Goal: Check status: Check status

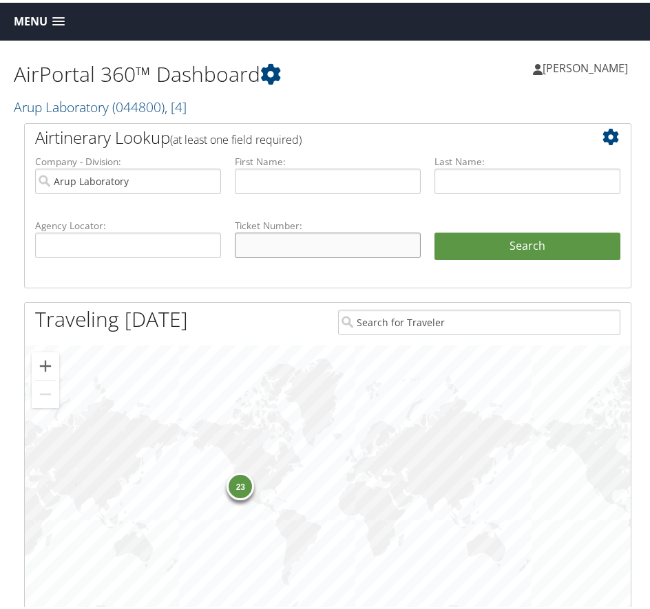
click at [283, 243] on input "text" at bounding box center [328, 242] width 186 height 25
click at [309, 249] on input "text" at bounding box center [328, 242] width 186 height 25
paste input "6957141776530"
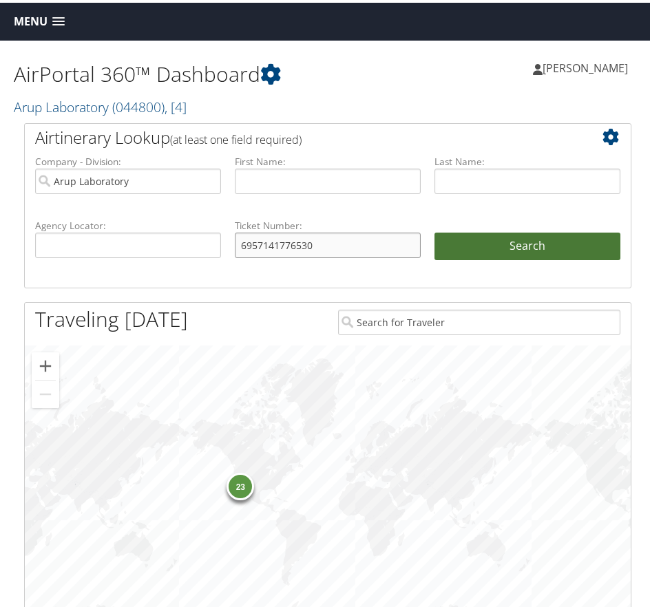
type input "6957141776530"
click at [520, 244] on button "Search" at bounding box center [527, 244] width 186 height 28
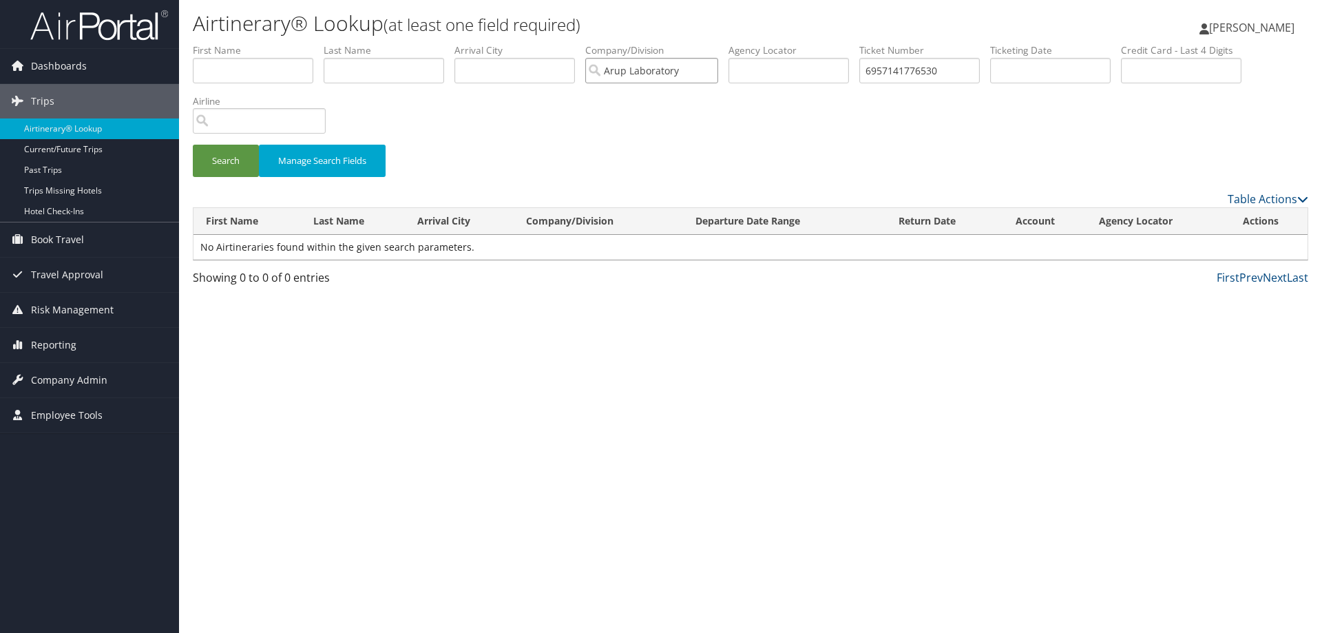
click at [649, 70] on input "Arup Laboratory" at bounding box center [651, 70] width 133 height 25
click at [222, 157] on button "Search" at bounding box center [226, 161] width 66 height 32
